Goal: Task Accomplishment & Management: Manage account settings

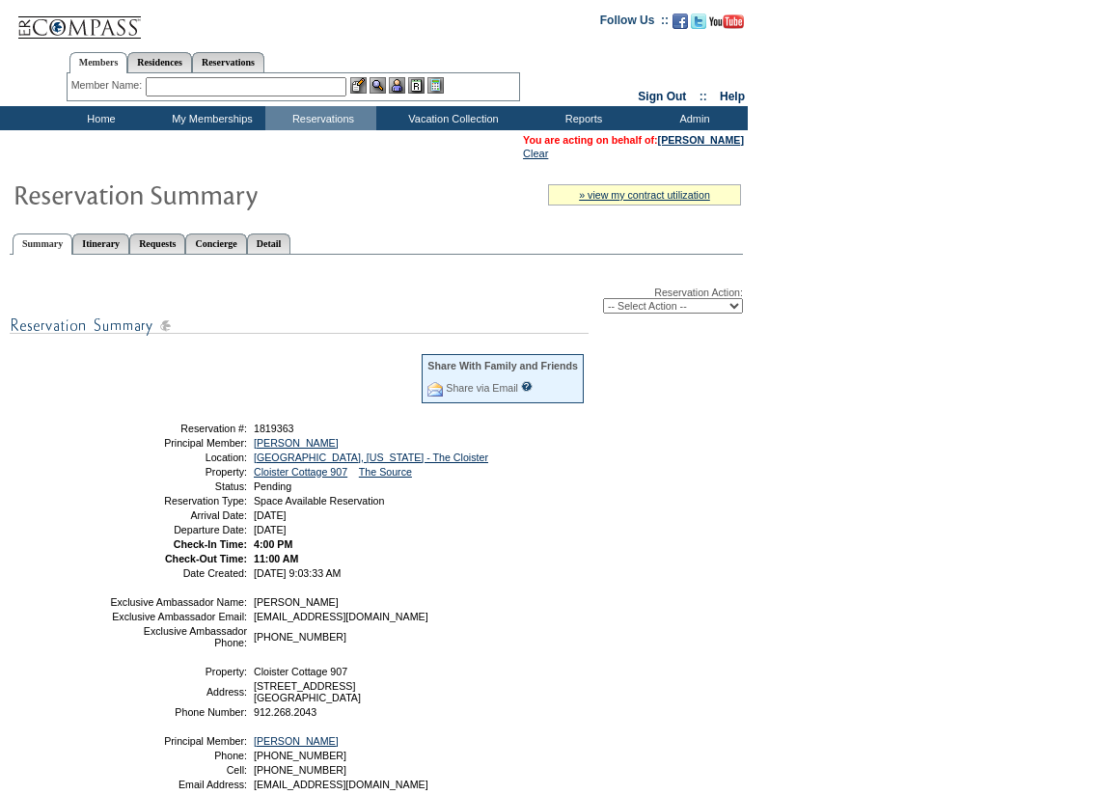
click at [729, 309] on select "-- Select Action -- Modify Reservation Dates Modify Reservation Cost Modify Occ…" at bounding box center [673, 305] width 140 height 15
select select "ChangeCost"
click at [603, 302] on select "-- Select Action -- Modify Reservation Dates Modify Reservation Cost Modify Occ…" at bounding box center [673, 305] width 140 height 15
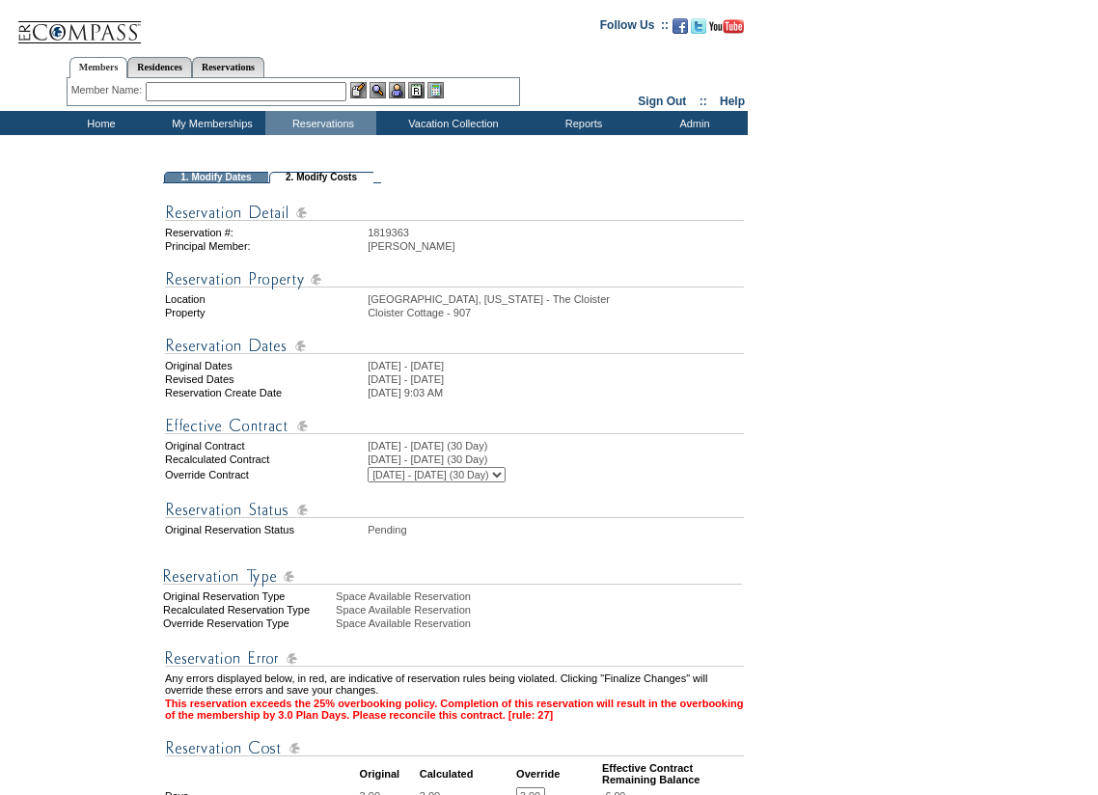
click at [506, 482] on select "[DATE] - [DATE] (30 Day) [DATE] - [DATE] (30 Day) [DATE] - [DATE] (30 Day) [DAT…" at bounding box center [437, 474] width 138 height 15
select select "137030"
click at [368, 482] on select "[DATE] - [DATE] (30 Day) [DATE] - [DATE] (30 Day) [DATE] - [DATE] (30 Day) [DAT…" at bounding box center [437, 474] width 138 height 15
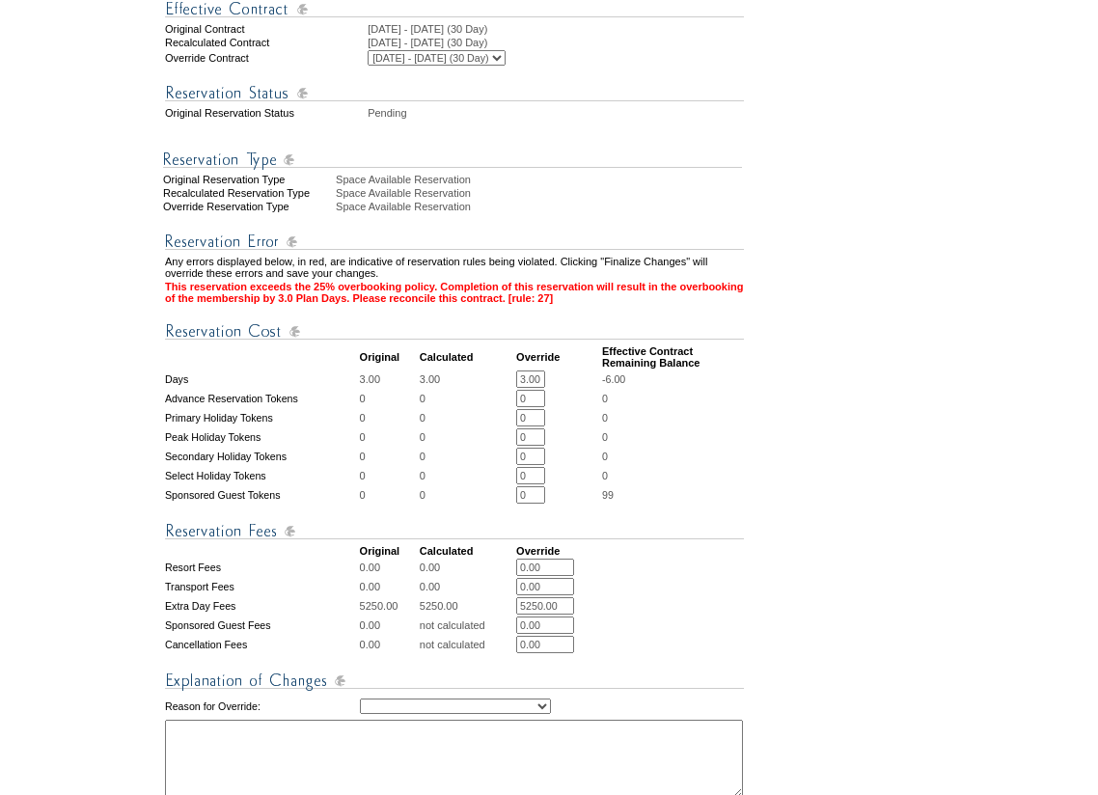
scroll to position [482, 0]
